Goal: Task Accomplishment & Management: Manage account settings

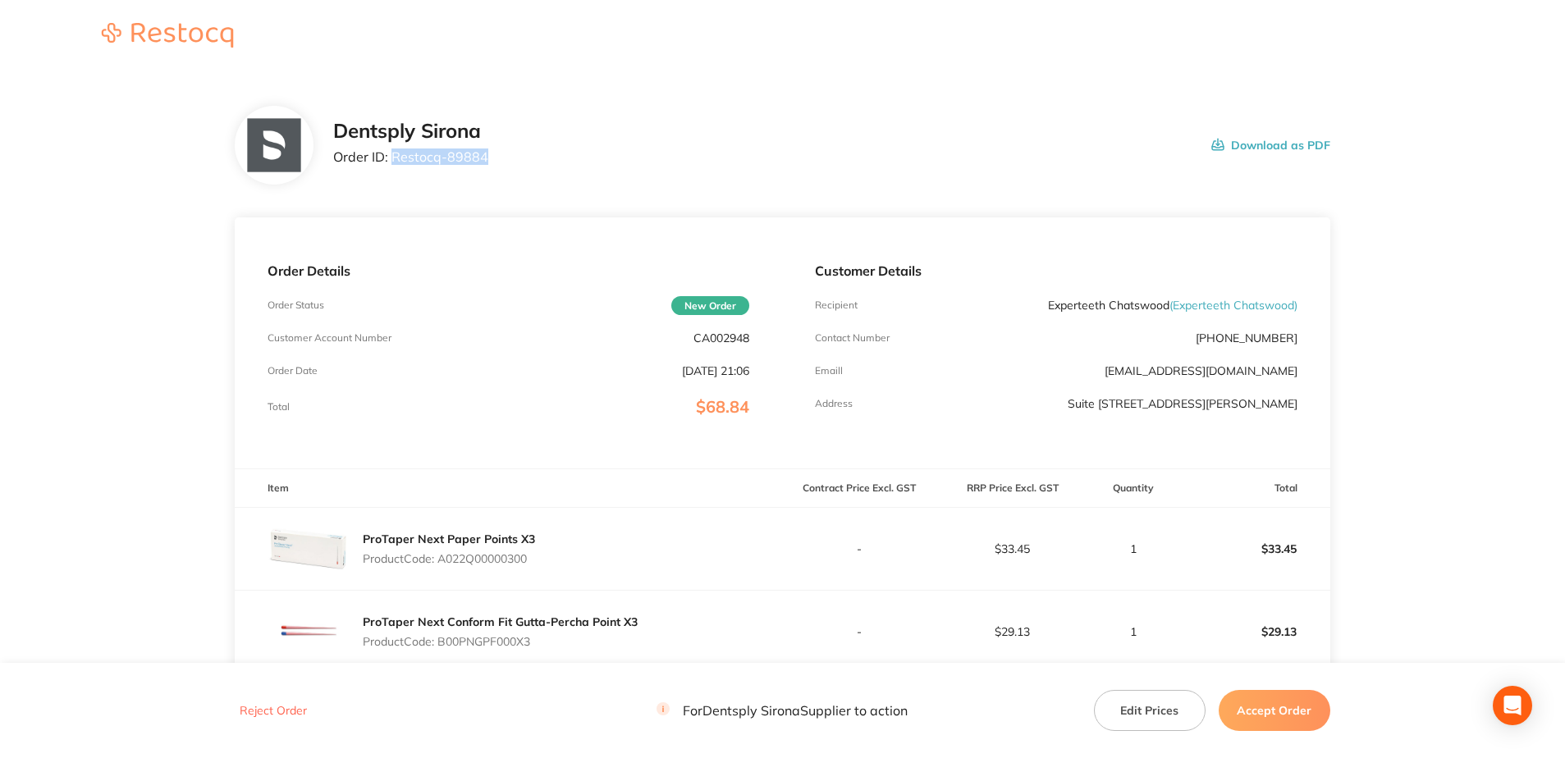
drag, startPoint x: 487, startPoint y: 170, endPoint x: 391, endPoint y: 169, distance: 95.2
click at [391, 169] on div "Dentsply Sirona Order ID: Restocq- 89884 Download as PDF" at bounding box center [831, 145] width 997 height 51
copy p "Restocq- 89884"
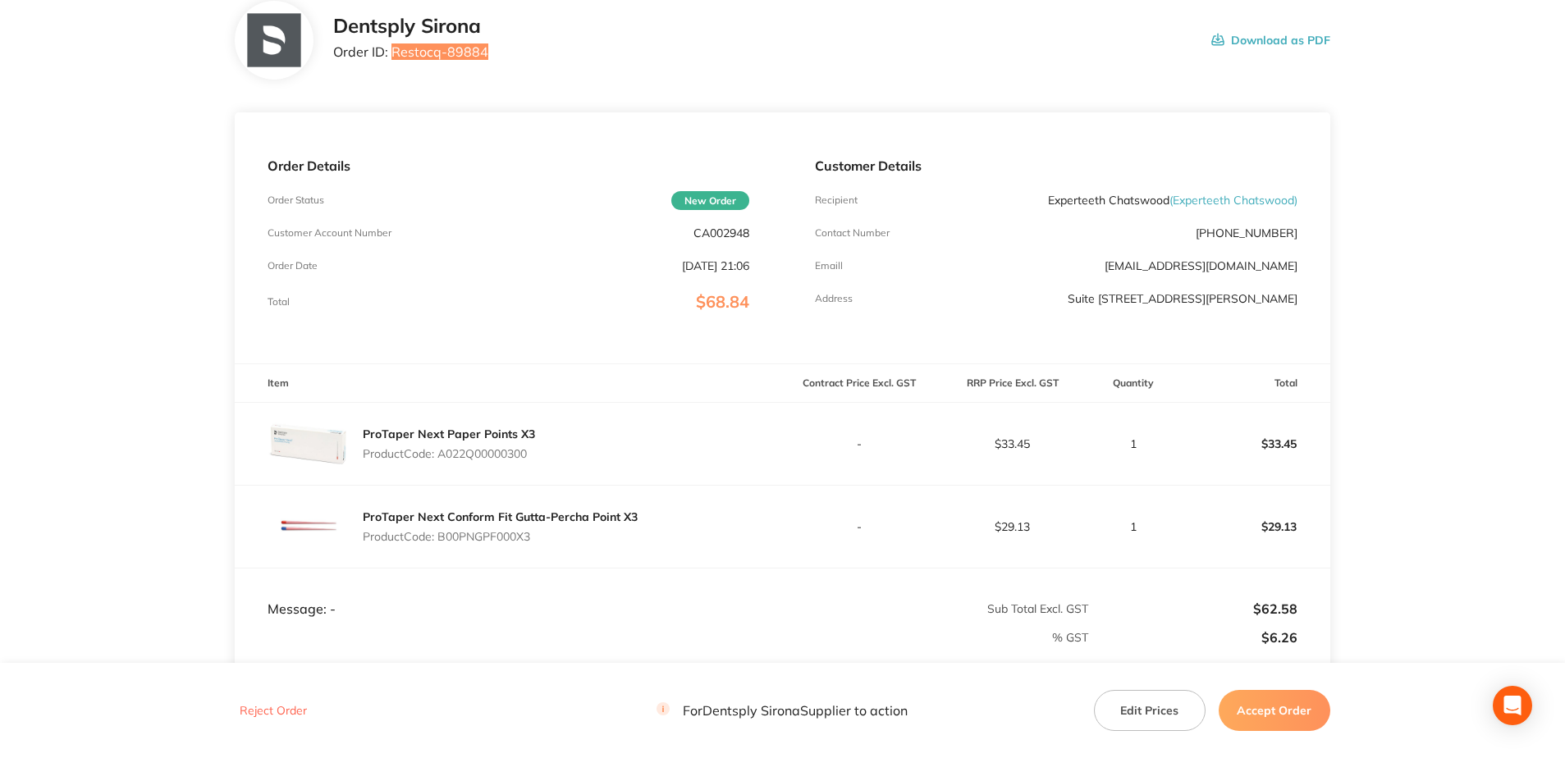
scroll to position [316, 0]
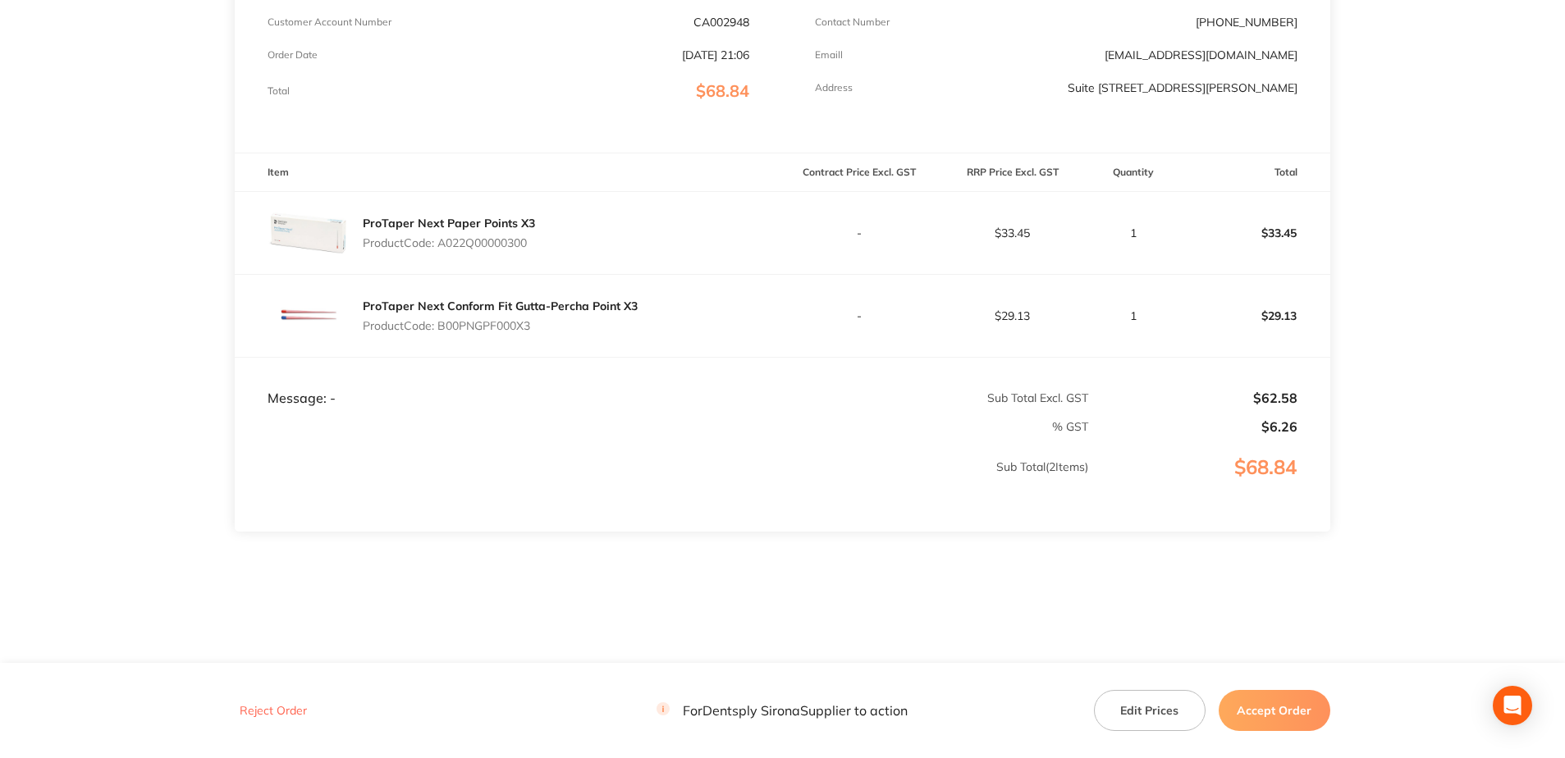
drag, startPoint x: 532, startPoint y: 249, endPoint x: 441, endPoint y: 247, distance: 91.1
click at [441, 247] on p "Product Code: A022Q00000300" at bounding box center [449, 242] width 172 height 13
copy p "A022Q00000300"
drag, startPoint x: 533, startPoint y: 332, endPoint x: 441, endPoint y: 328, distance: 92.8
click at [441, 328] on p "Product Code: B00PNGPF000X3" at bounding box center [500, 325] width 275 height 13
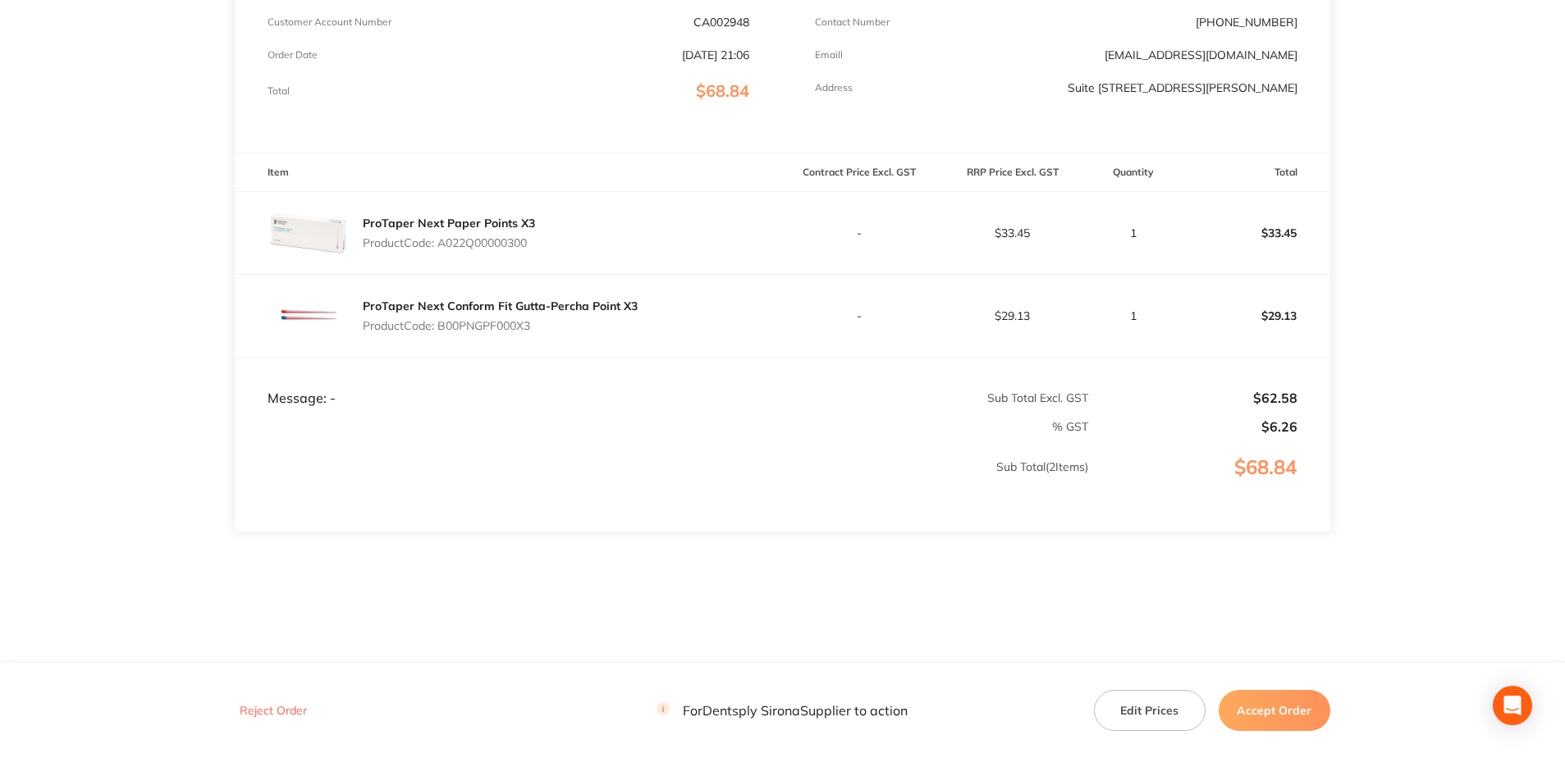
copy p "B00PNGPF000X3"
click at [1277, 701] on button "Accept Order" at bounding box center [1274, 710] width 112 height 41
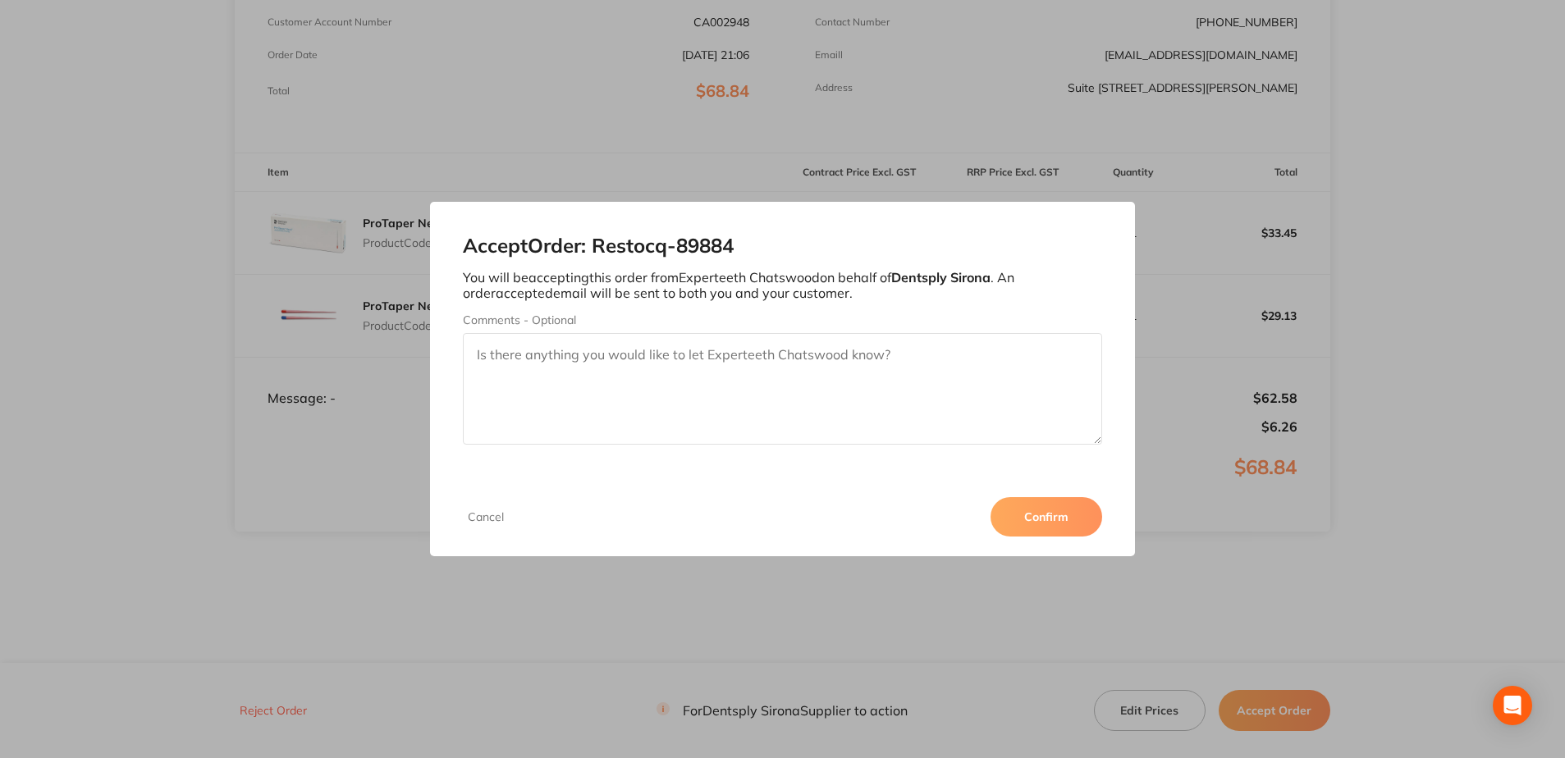
click at [1032, 506] on button "Confirm" at bounding box center [1046, 516] width 112 height 39
